Goal: Task Accomplishment & Management: Manage account settings

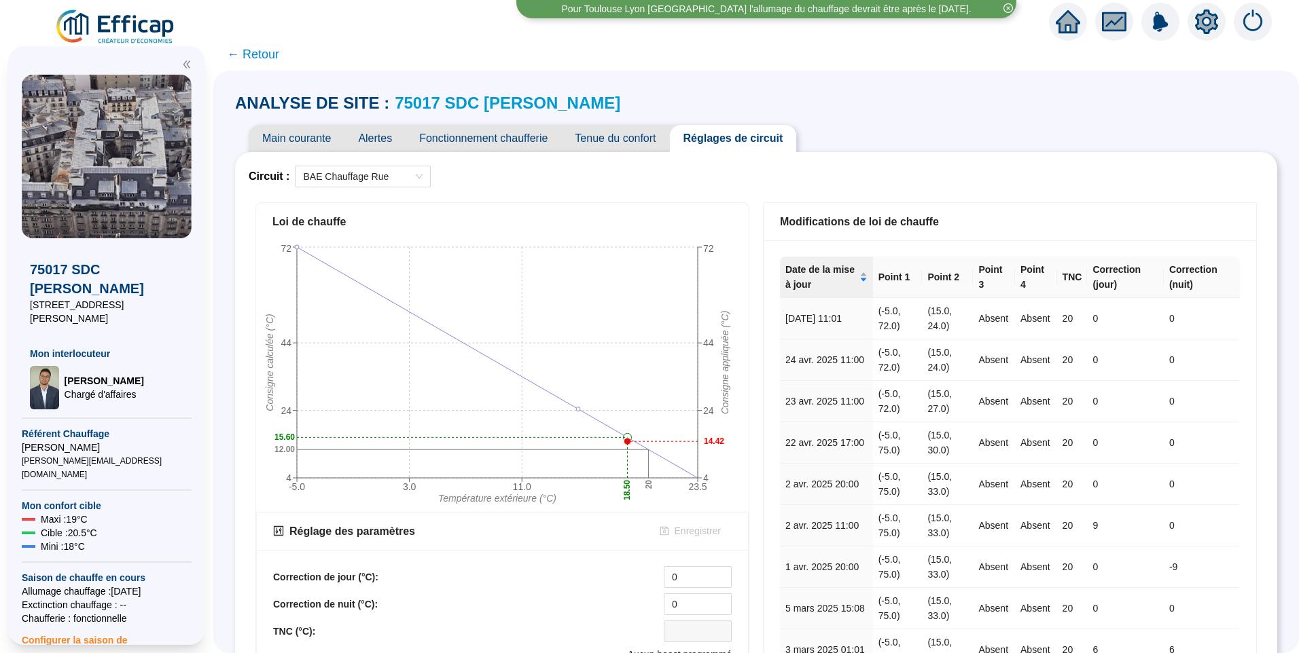
click at [105, 24] on img at bounding box center [115, 27] width 123 height 38
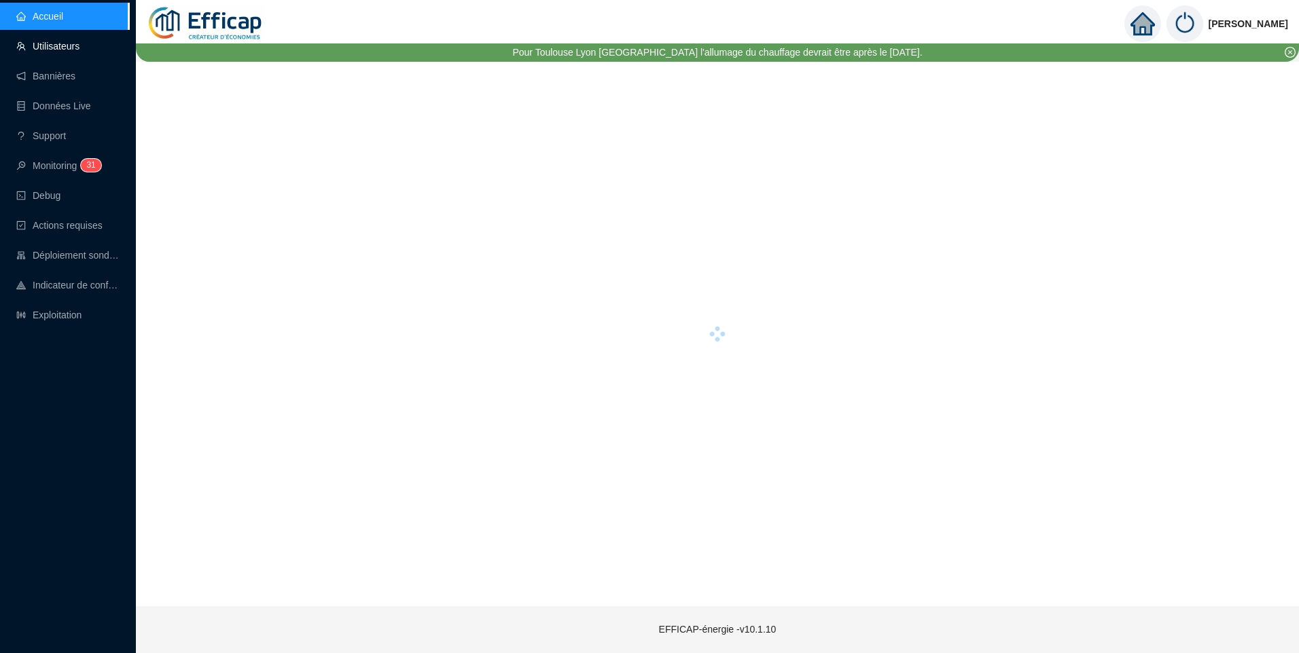
click at [66, 41] on link "Utilisateurs" at bounding box center [47, 46] width 63 height 11
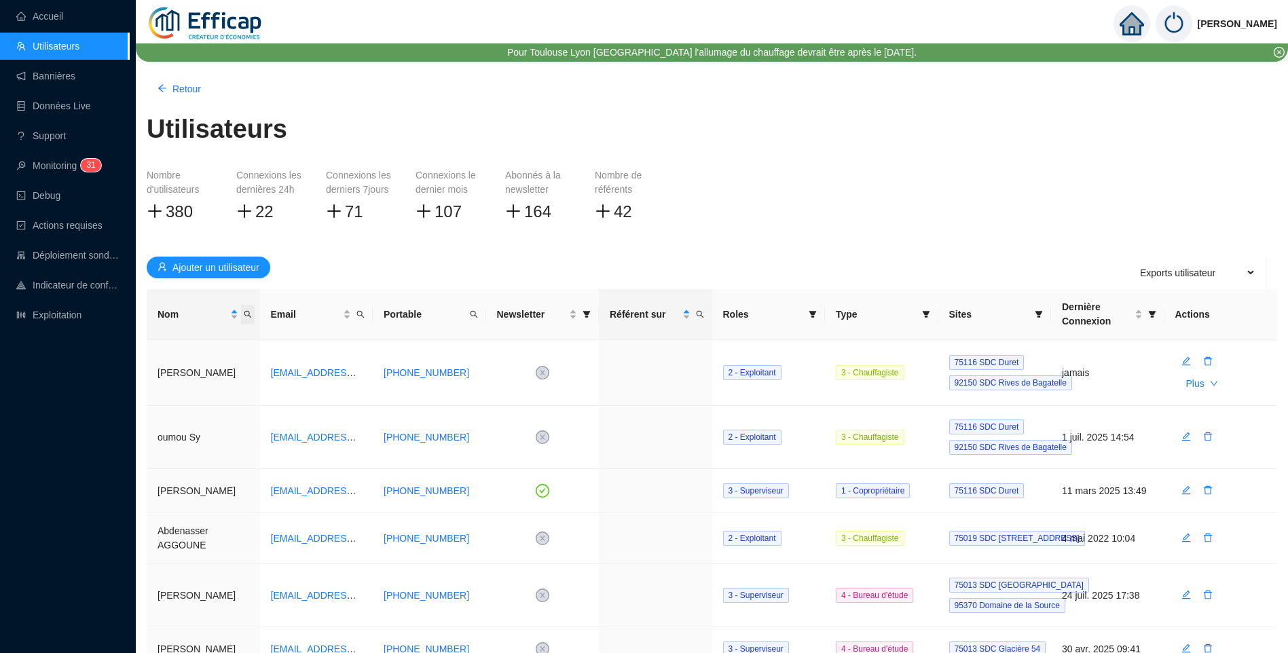
click at [252, 314] on span "Nom" at bounding box center [248, 315] width 14 height 20
type input "couse"
click at [168, 365] on button "button" at bounding box center [151, 368] width 61 height 16
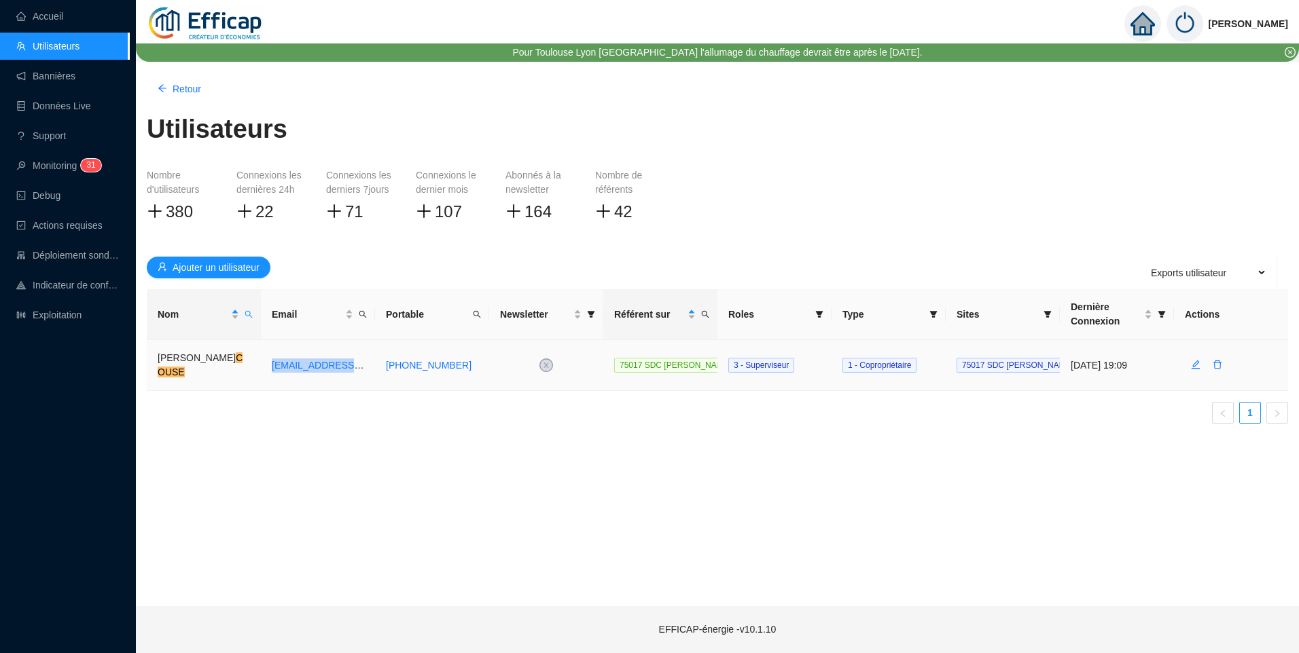
drag, startPoint x: 372, startPoint y: 365, endPoint x: 266, endPoint y: 378, distance: 106.8
click at [266, 378] on td "joelcouse@gmail.com" at bounding box center [318, 365] width 114 height 51
copy link "joelcouse@gmail.com"
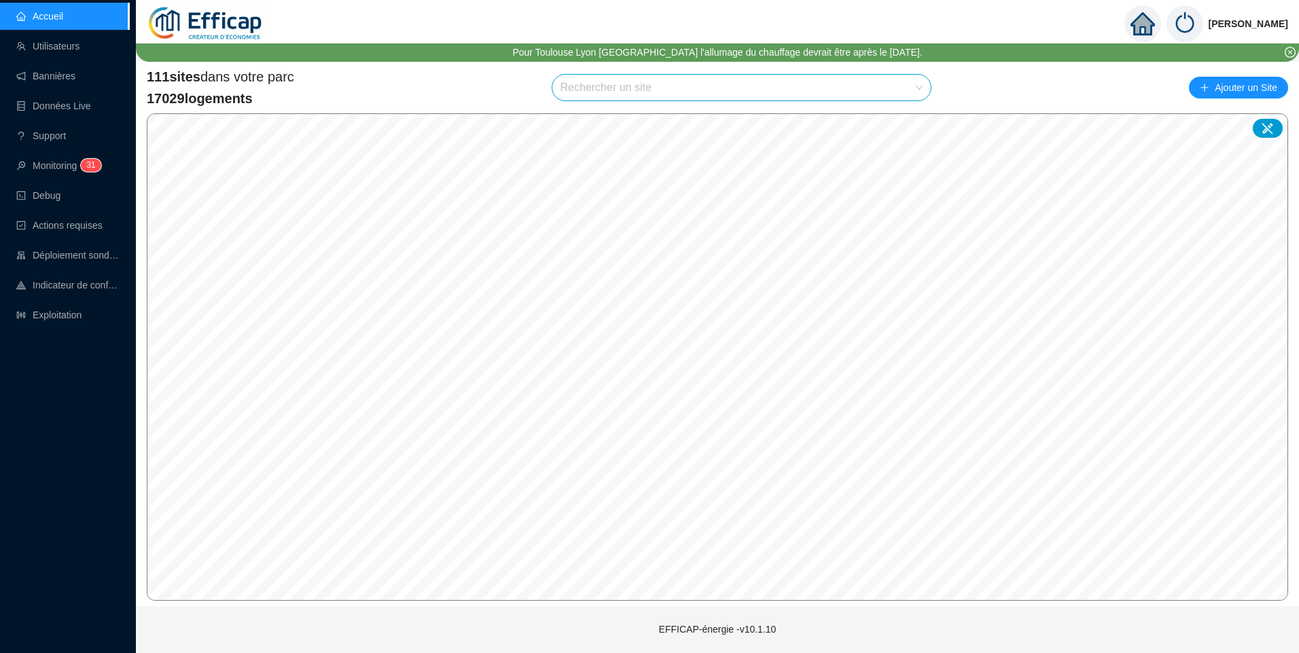
click at [637, 88] on input "search" at bounding box center [735, 88] width 350 height 26
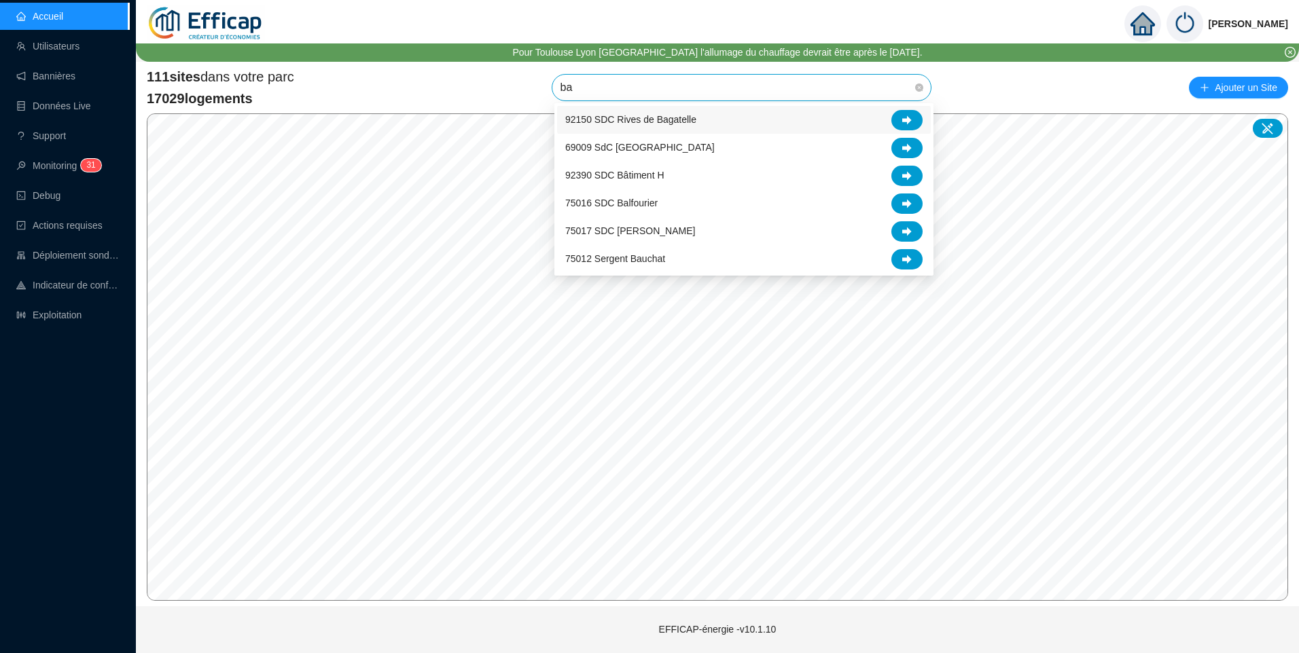
type input "ban"
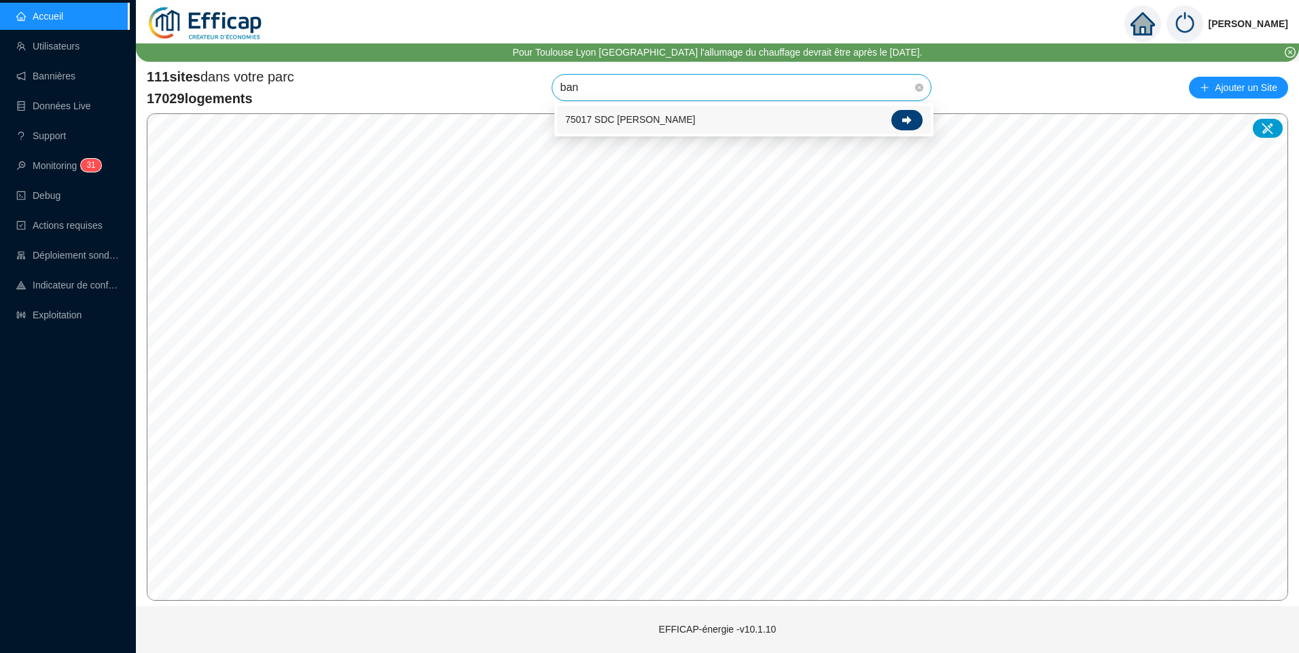
click at [903, 123] on icon at bounding box center [907, 120] width 10 height 10
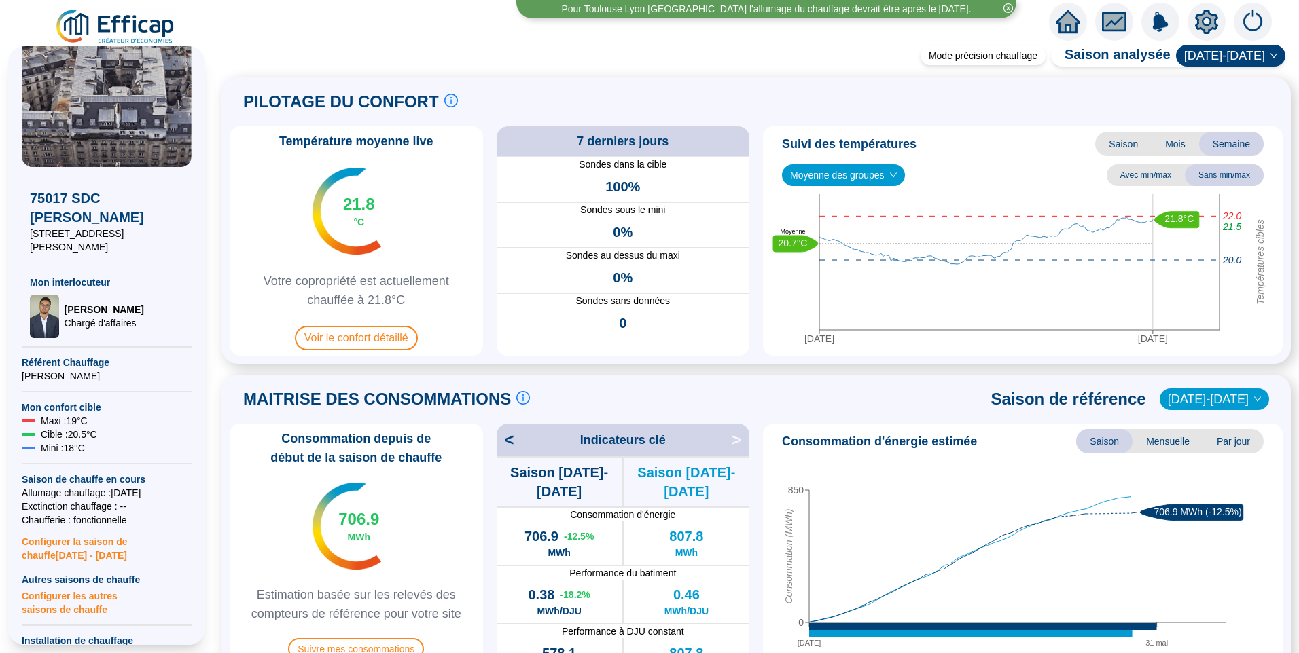
scroll to position [68, 0]
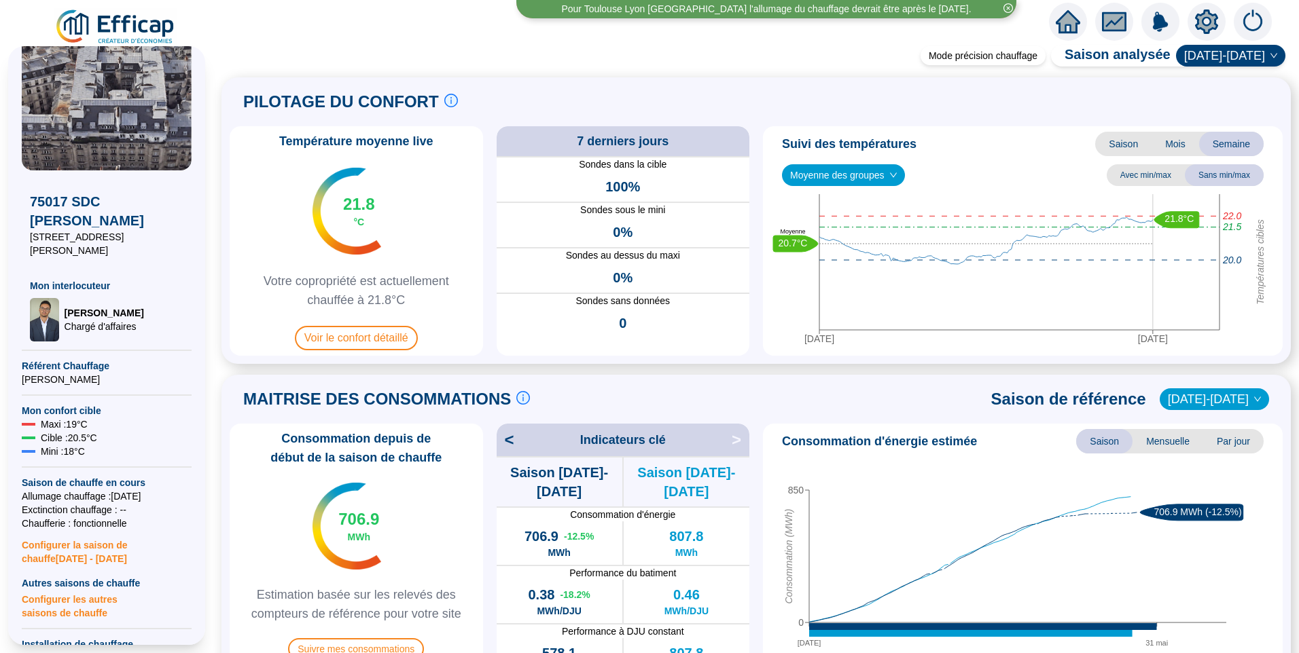
click at [1007, 8] on icon "close-circle" at bounding box center [1008, 8] width 10 height 10
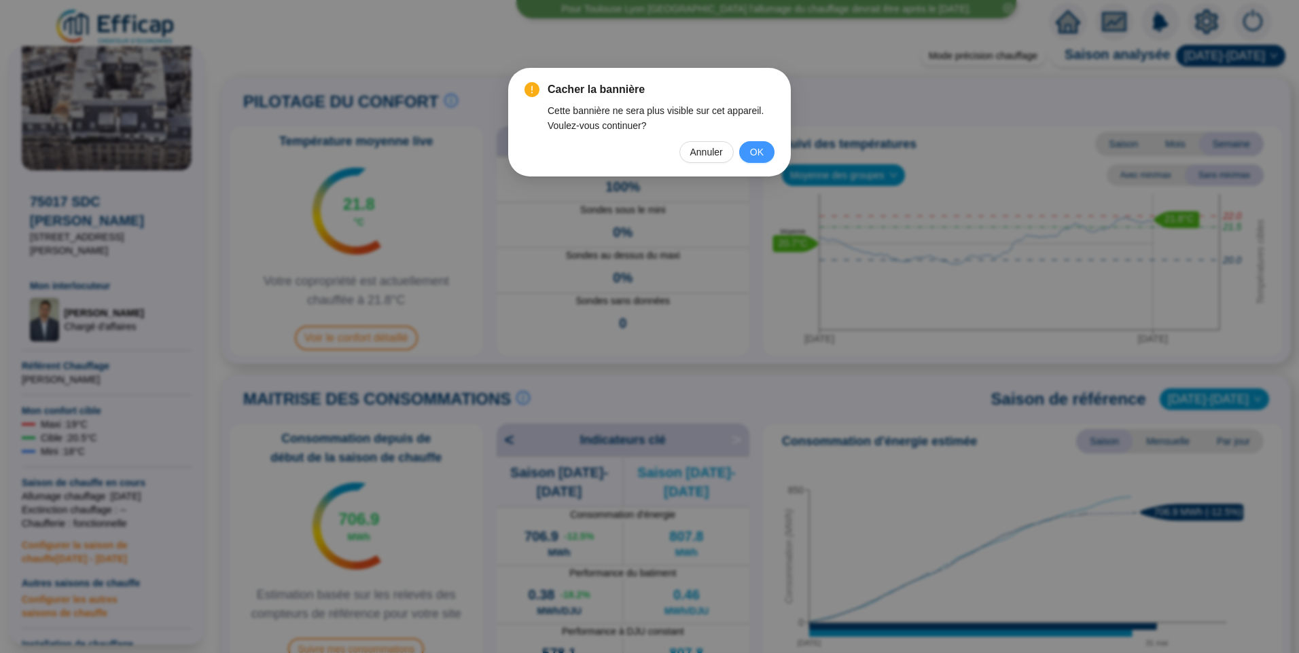
click at [758, 155] on span "OK" at bounding box center [757, 152] width 14 height 15
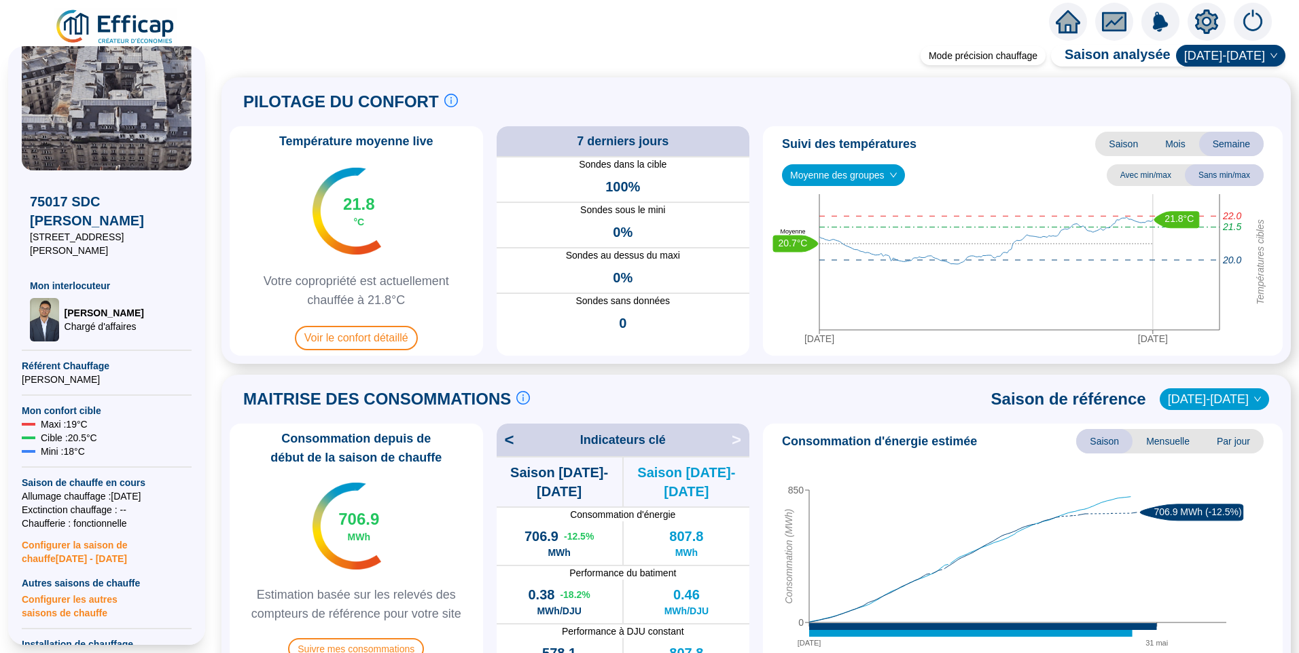
click at [831, 178] on span "Moyenne des groupes" at bounding box center [843, 175] width 107 height 20
click at [831, 227] on div "REFERENCE EFFICAP Cour (4 sondes)" at bounding box center [843, 225] width 101 height 14
click at [874, 178] on span "REFERENCE EFFICAP Cour (4 sondes)" at bounding box center [882, 175] width 184 height 20
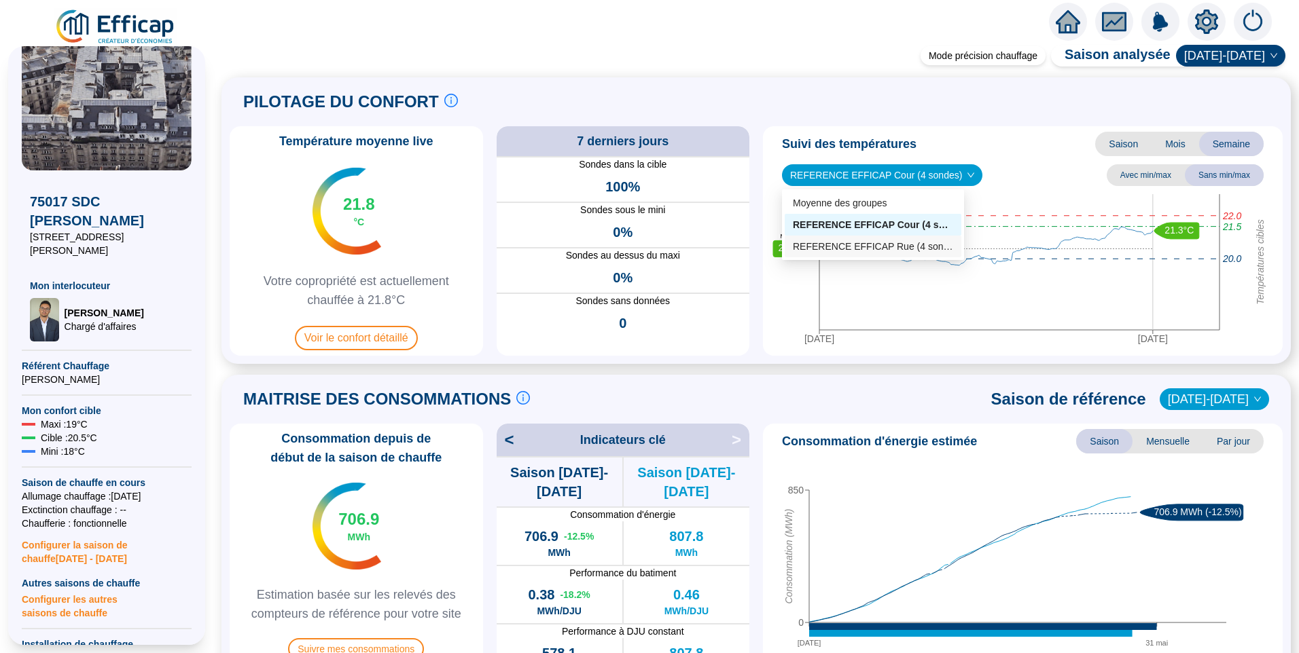
click at [884, 242] on div "REFERENCE EFFICAP Rue (4 sondes)" at bounding box center [873, 247] width 160 height 14
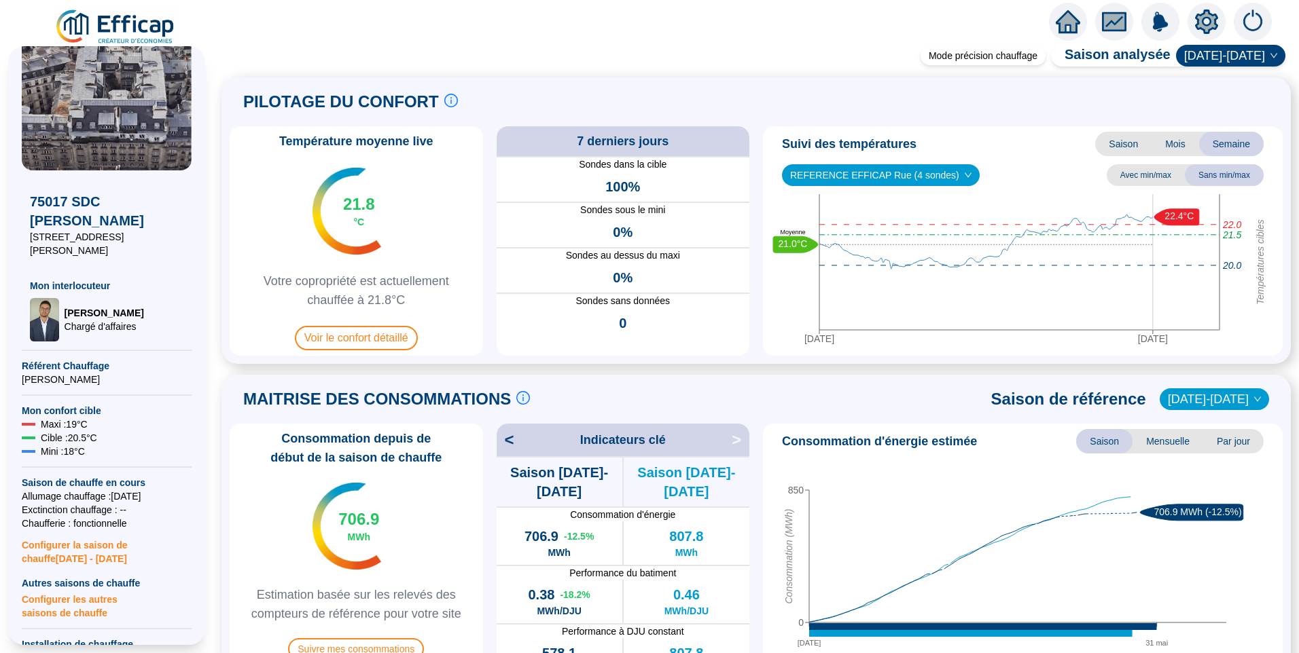
click at [886, 174] on span "REFERENCE EFFICAP Rue (4 sondes)" at bounding box center [880, 175] width 181 height 20
click at [888, 225] on div "REFERENCE EFFICAP Cour (4 sondes)" at bounding box center [871, 225] width 156 height 14
click at [896, 177] on span "REFERENCE EFFICAP Cour (4 sondes)" at bounding box center [882, 175] width 184 height 20
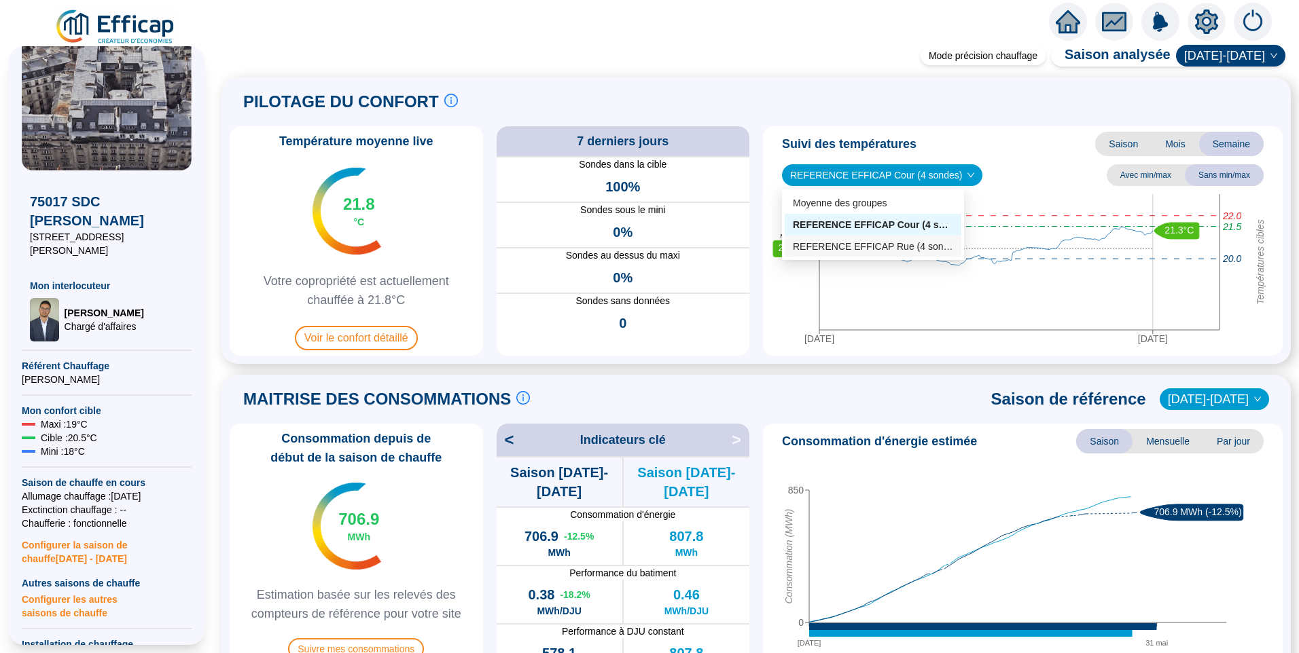
click at [911, 244] on div "REFERENCE EFFICAP Rue (4 sondes)" at bounding box center [873, 247] width 160 height 14
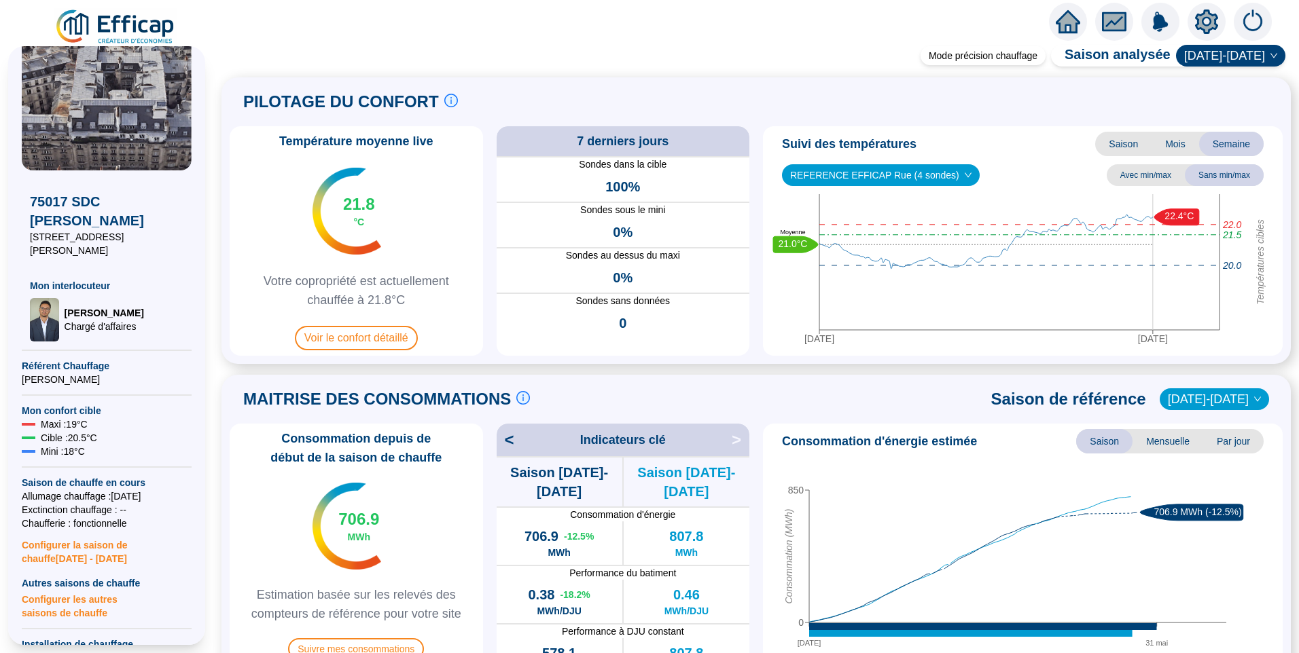
scroll to position [340, 0]
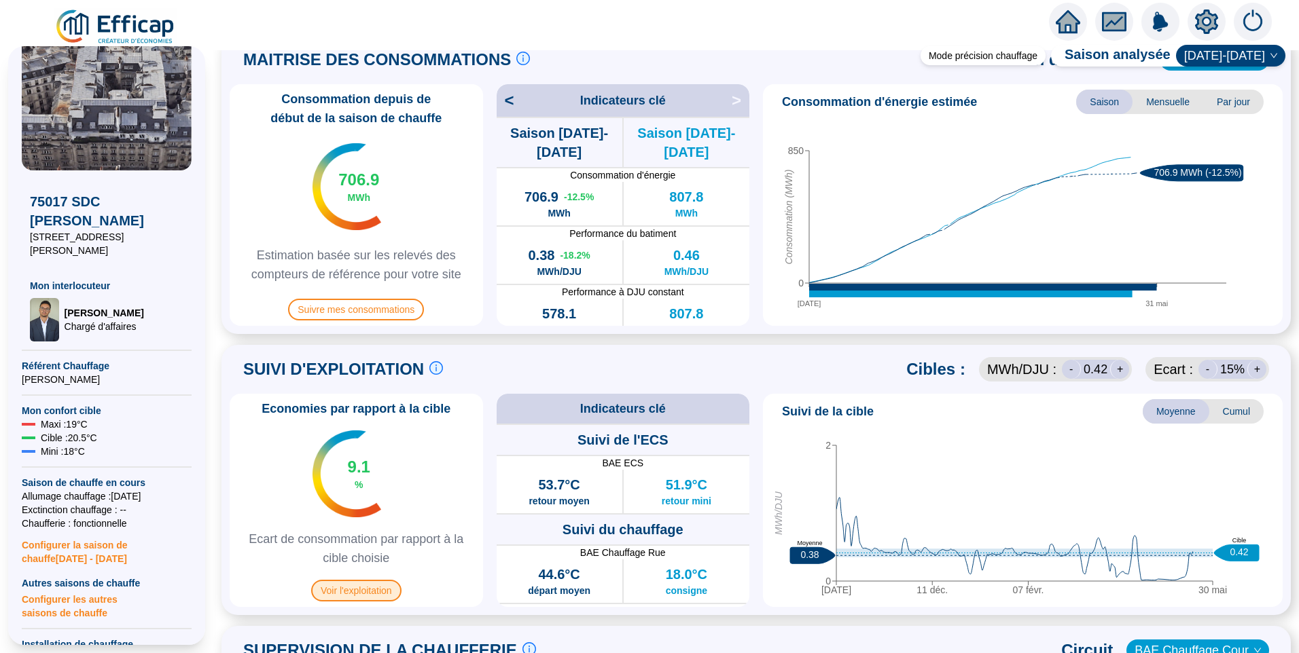
click at [381, 592] on span "Voir l'exploitation" at bounding box center [356, 591] width 90 height 22
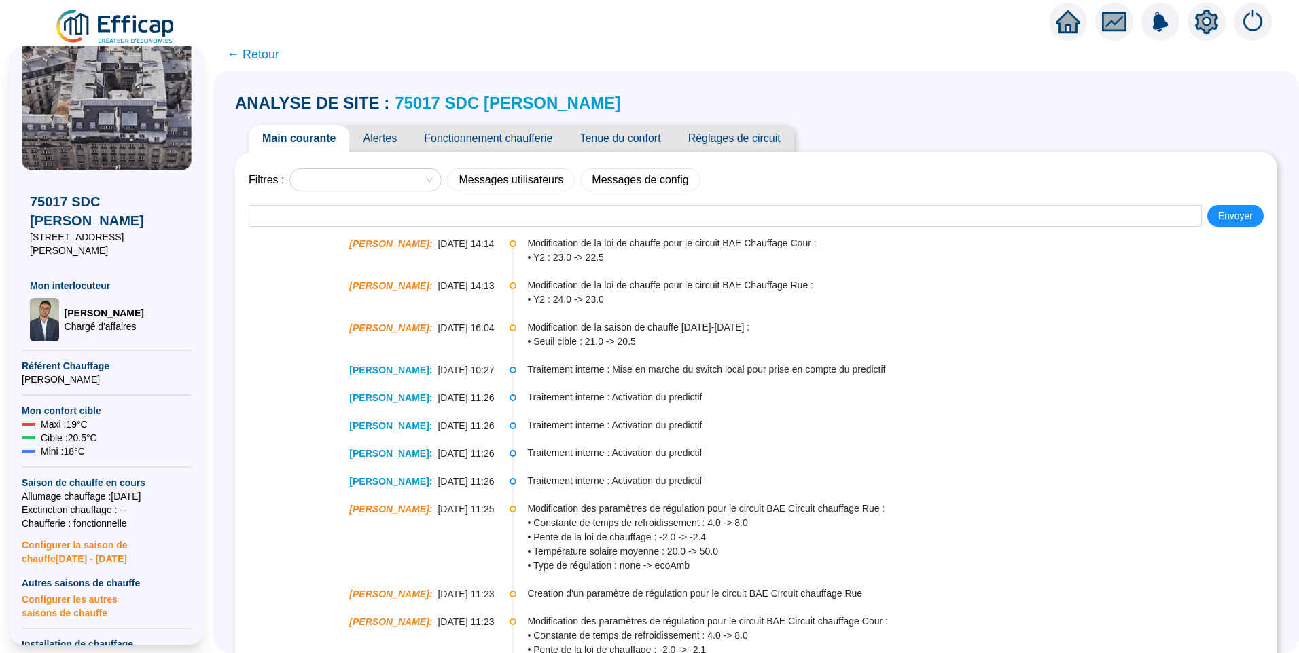
click at [380, 134] on span "Alertes" at bounding box center [379, 138] width 61 height 27
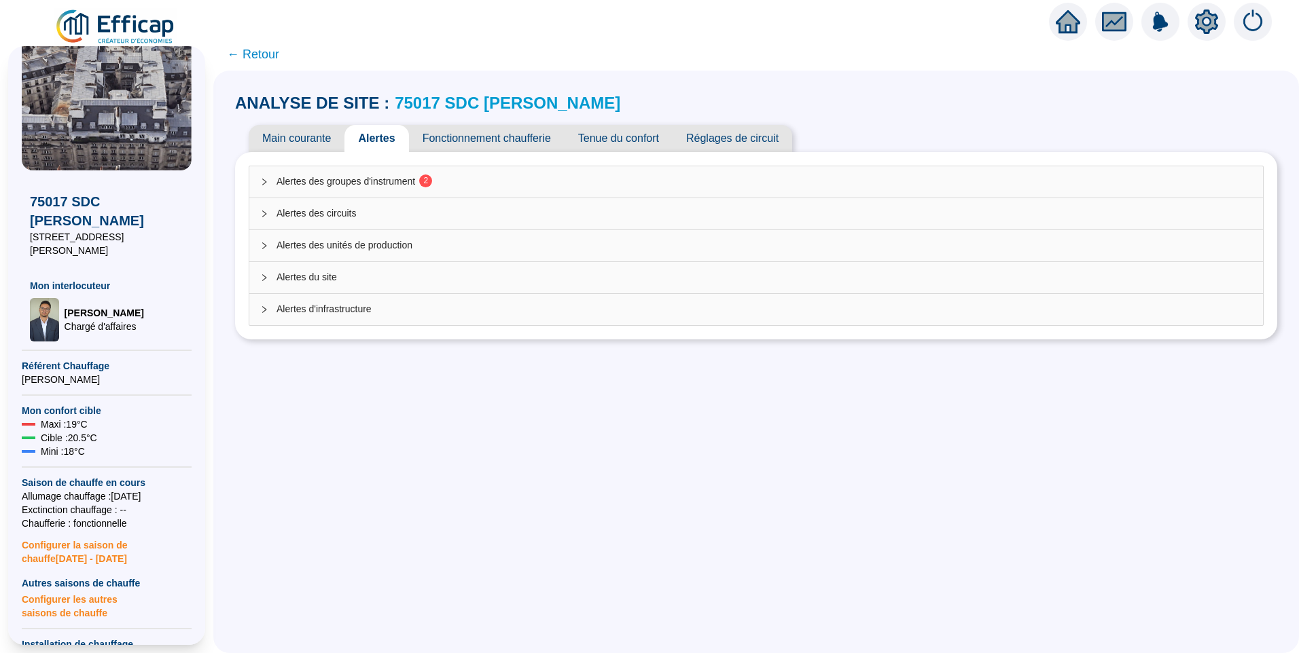
click at [397, 184] on span "Alertes des groupes d'instrument 2" at bounding box center [763, 182] width 975 height 14
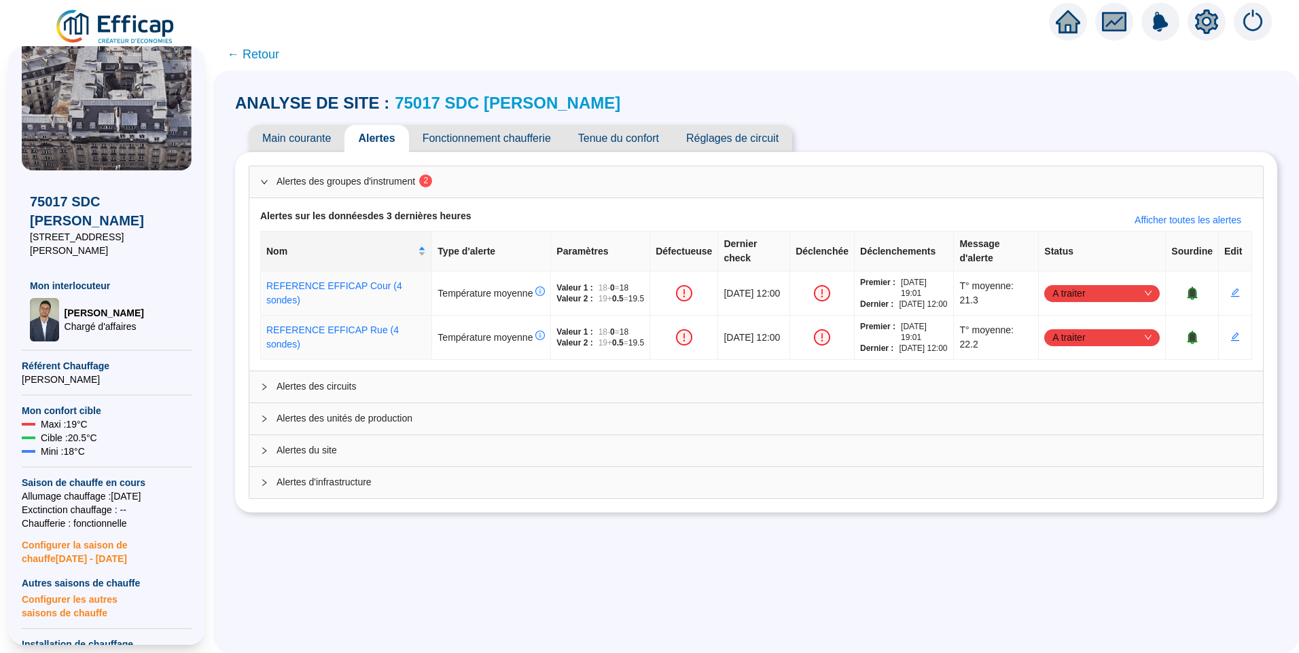
click at [320, 134] on span "Main courante" at bounding box center [297, 138] width 96 height 27
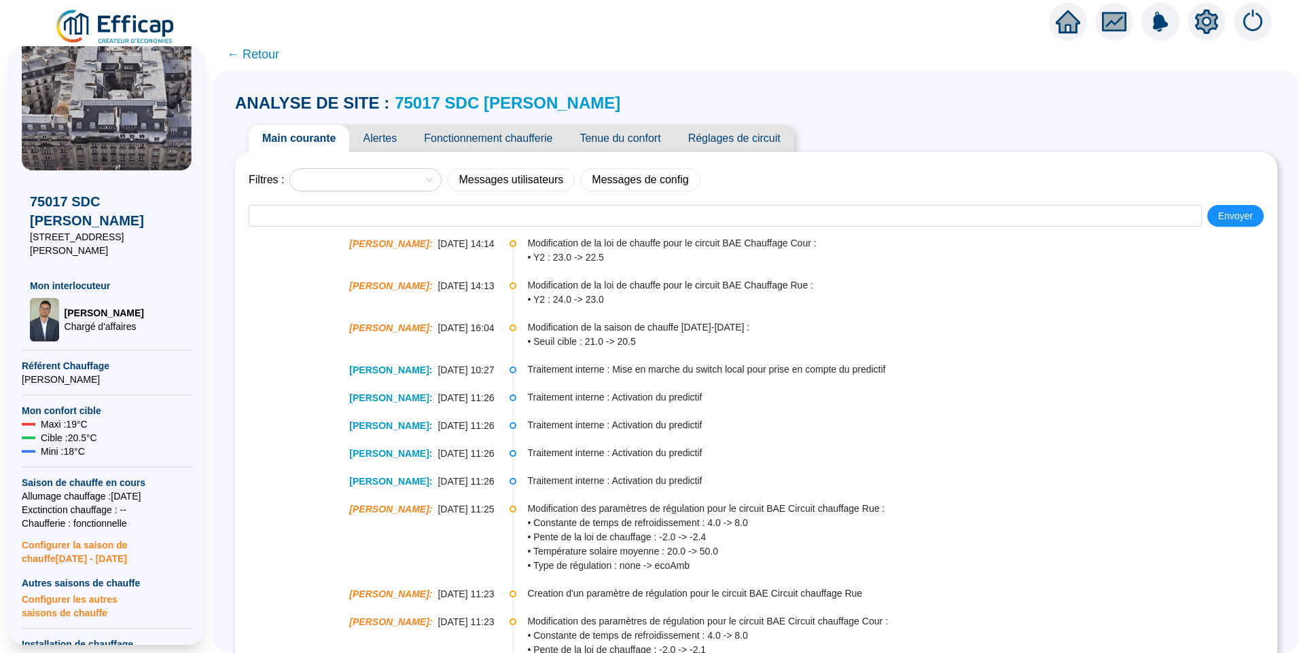
click at [138, 25] on img at bounding box center [115, 27] width 123 height 38
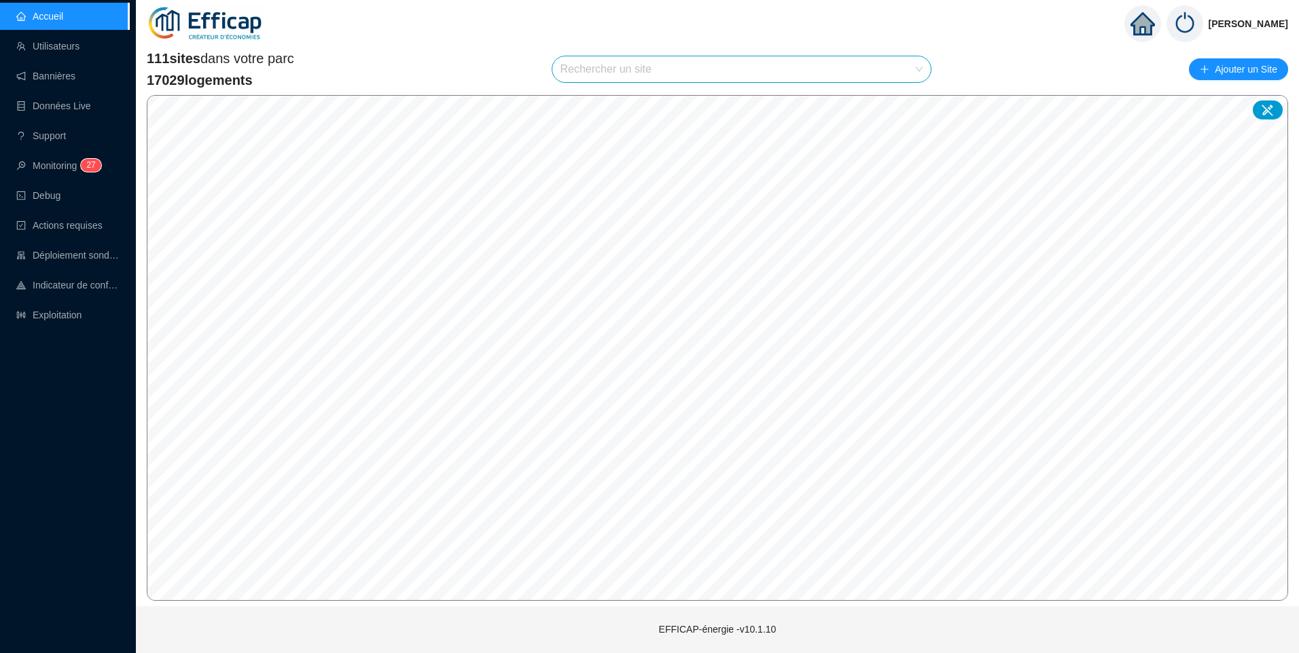
click at [594, 60] on input "search" at bounding box center [735, 69] width 350 height 26
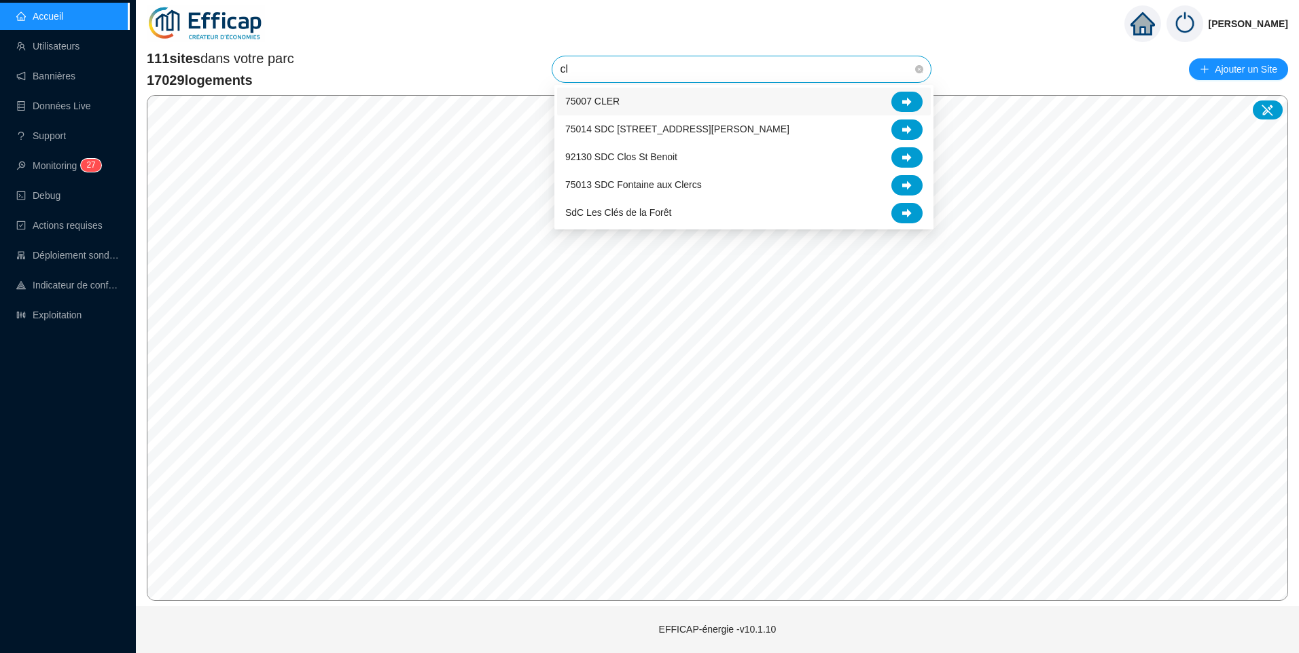
type input "clé"
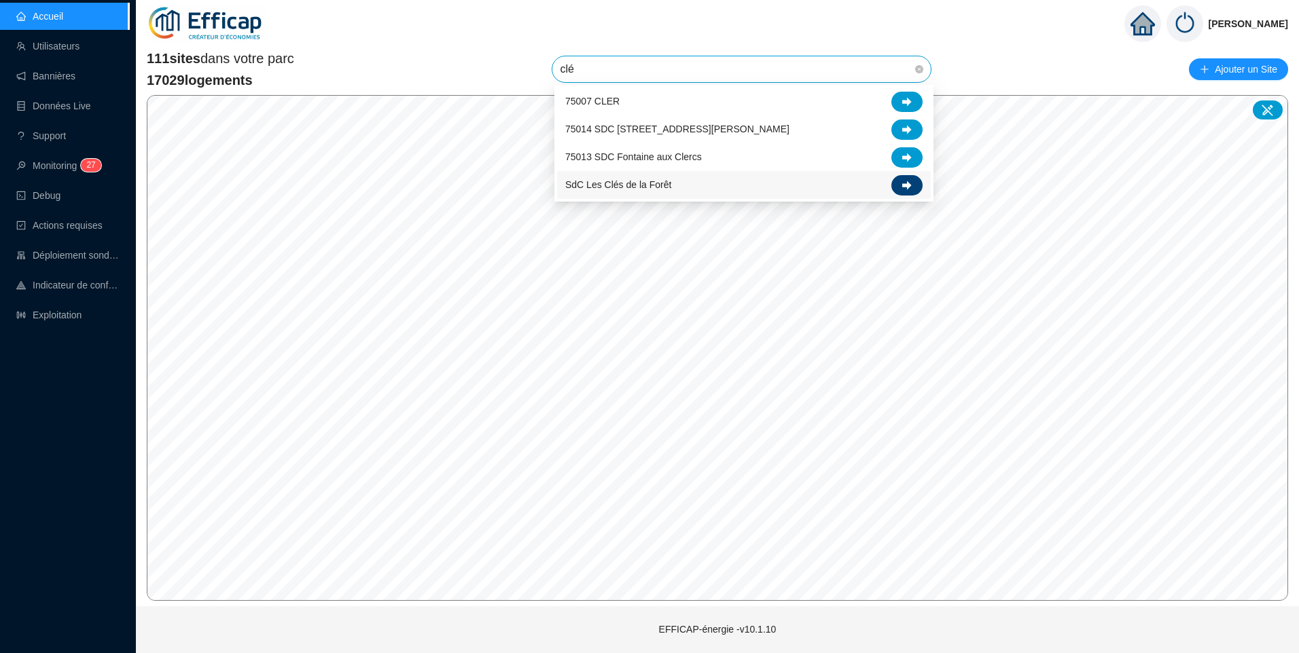
click at [907, 183] on icon at bounding box center [907, 185] width 10 height 9
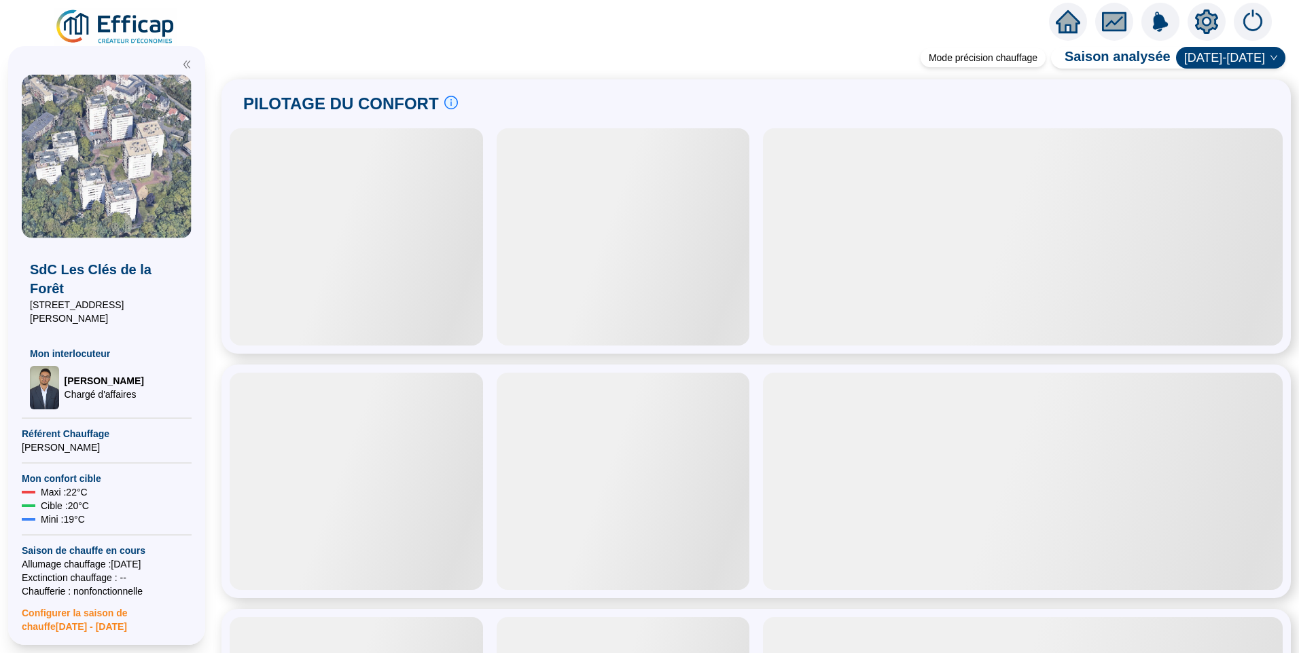
click at [1206, 24] on icon "setting" at bounding box center [1207, 22] width 10 height 10
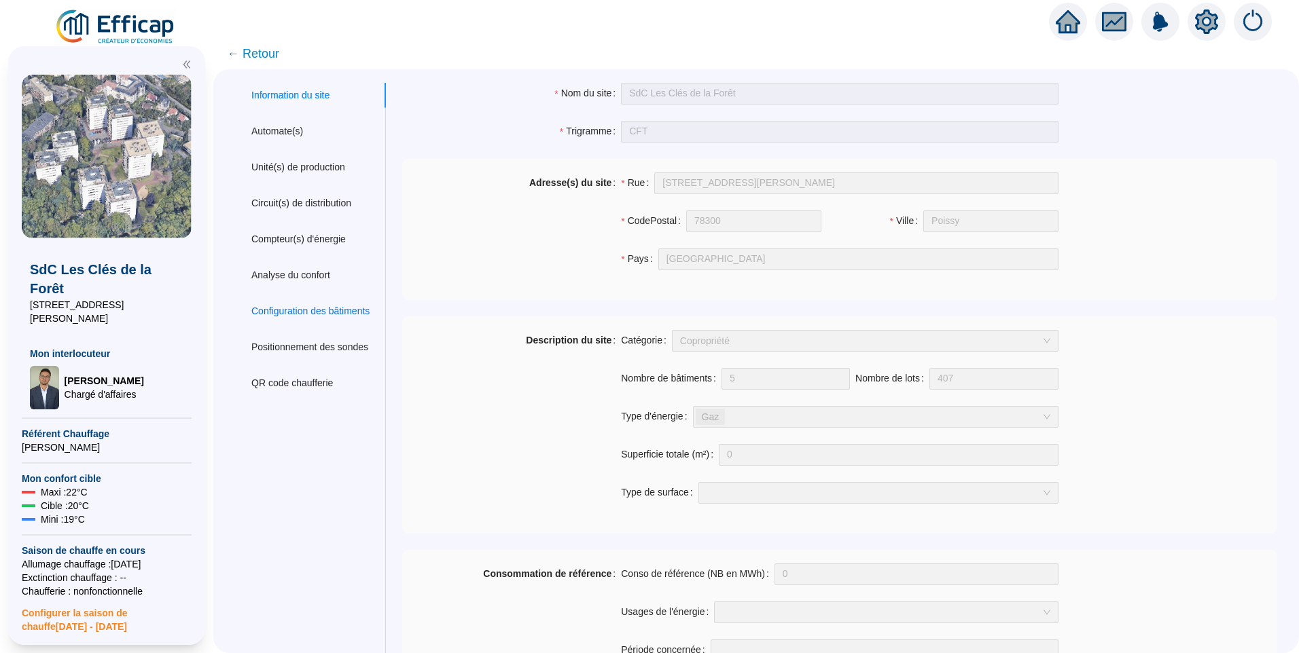
click at [310, 314] on div "Configuration des bâtiments" at bounding box center [310, 311] width 118 height 14
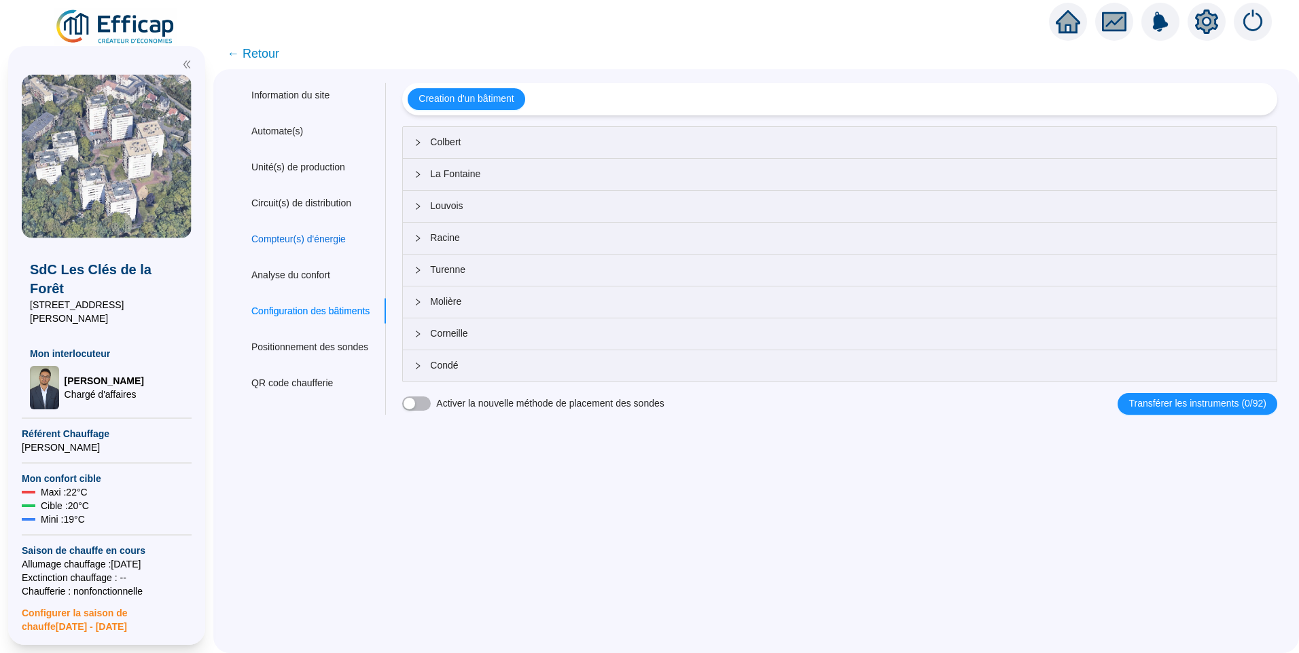
click at [312, 242] on div "Compteur(s) d'énergie" at bounding box center [298, 239] width 94 height 14
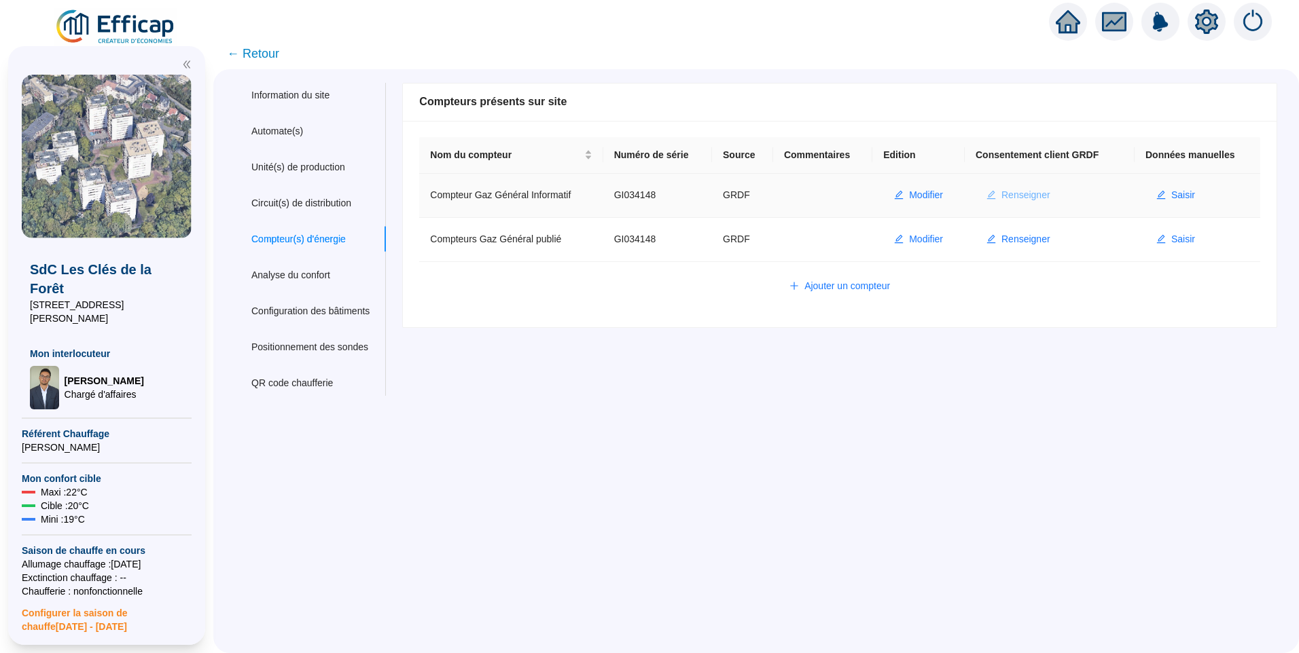
click at [1011, 196] on span "Renseigner" at bounding box center [1025, 195] width 49 height 14
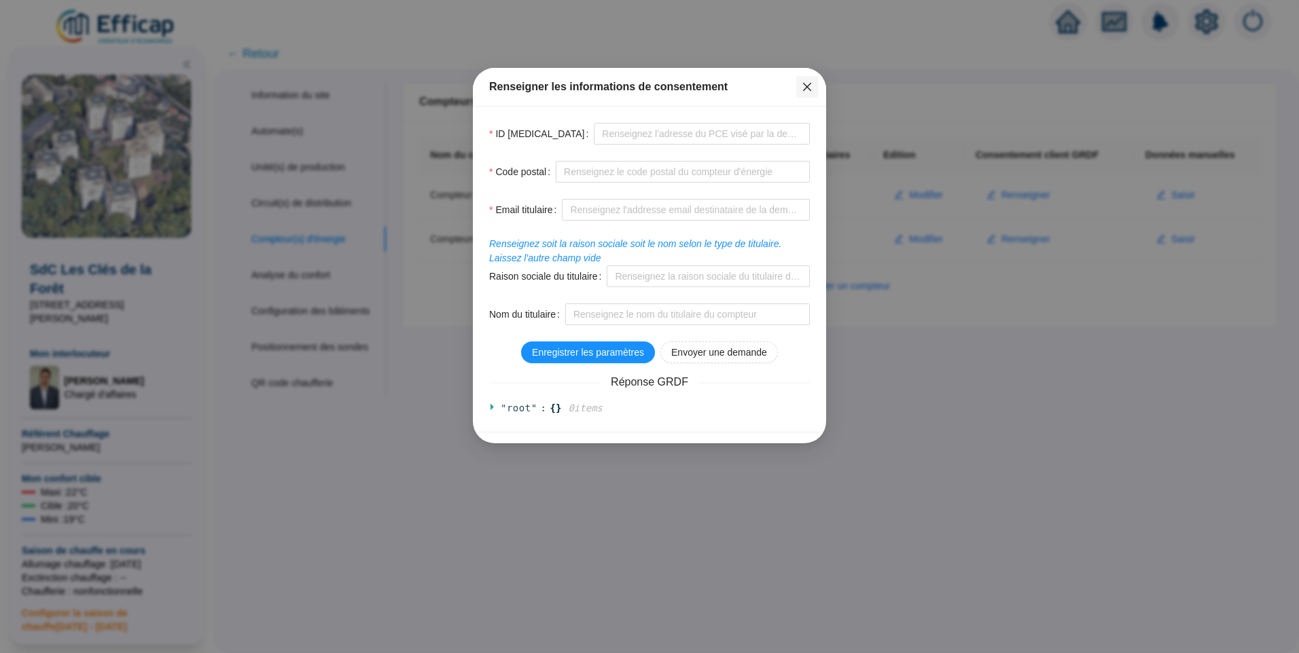
click at [806, 86] on icon "close" at bounding box center [807, 87] width 8 height 8
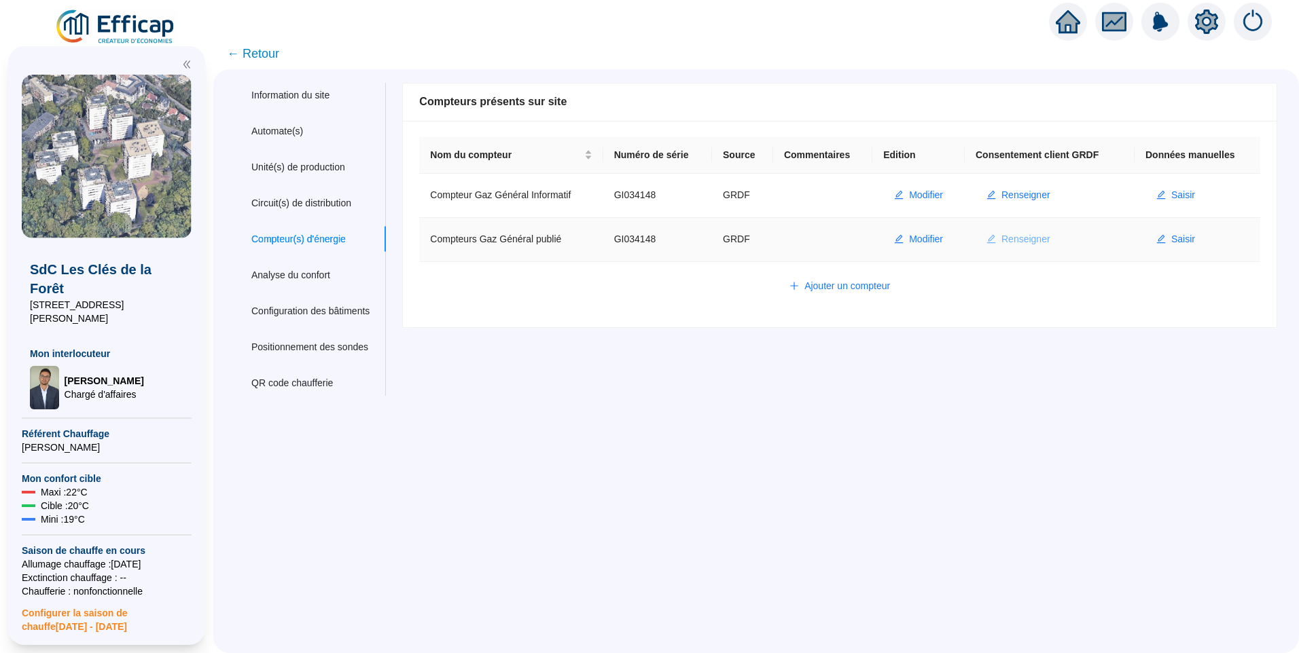
click at [1028, 244] on span "Renseigner" at bounding box center [1025, 239] width 49 height 14
type input "GI034148"
type input "78300"
type input "david.joyeux@l-d.fr"
type input "Syndicat des copropriétaires les cles de la foret"
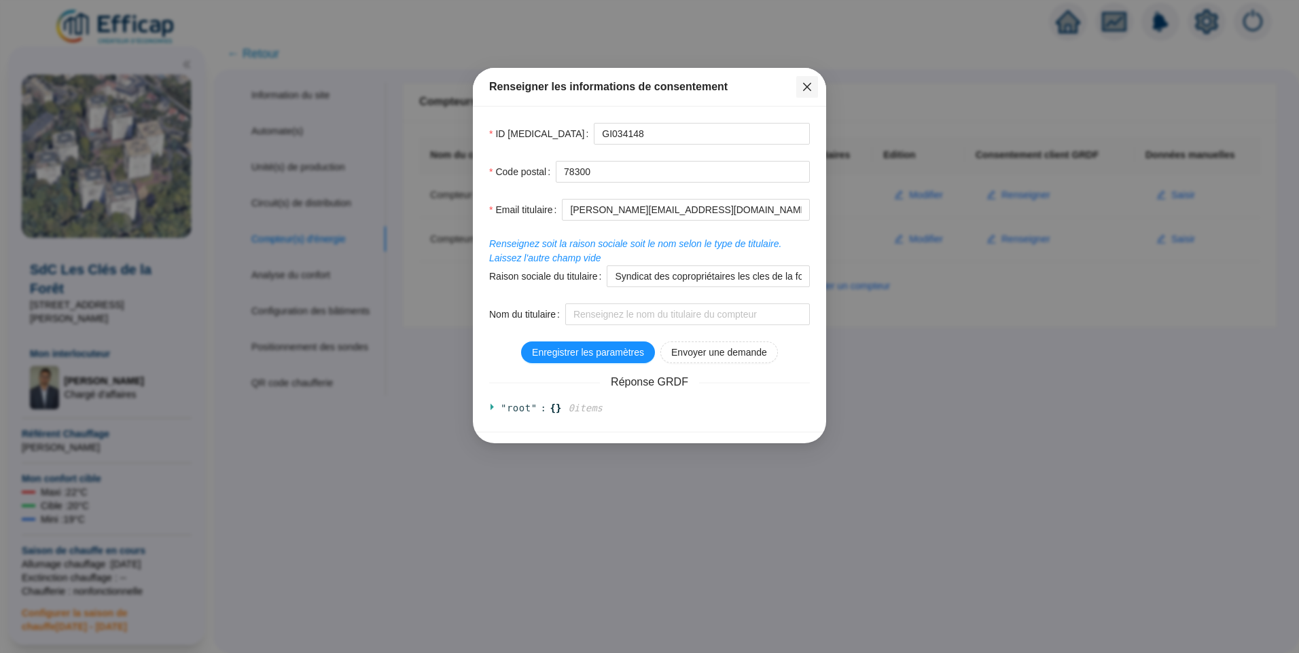
click at [804, 88] on icon "close" at bounding box center [806, 87] width 11 height 11
